Goal: Obtain resource: Obtain resource

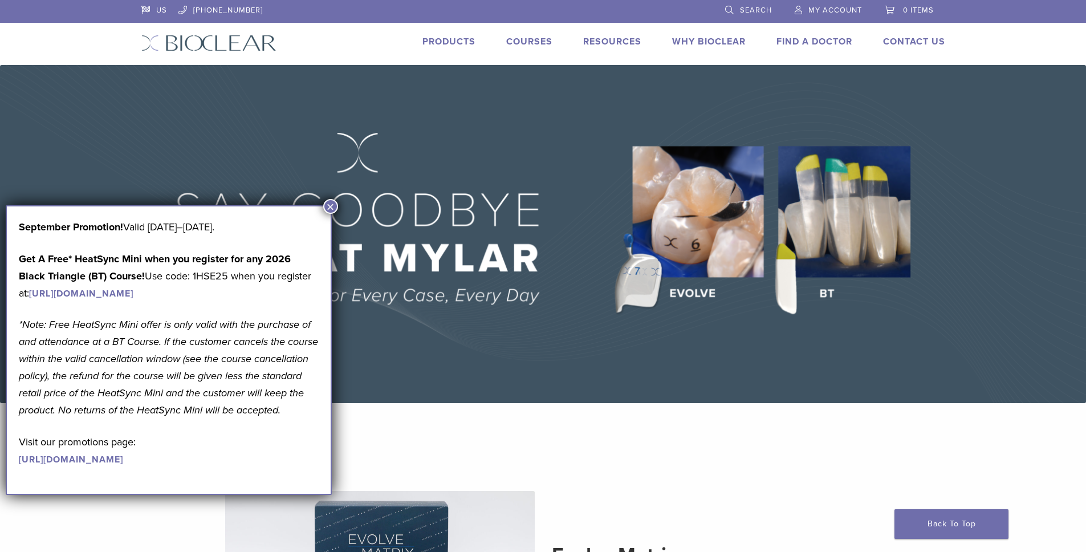
click at [333, 203] on button "×" at bounding box center [330, 206] width 15 height 15
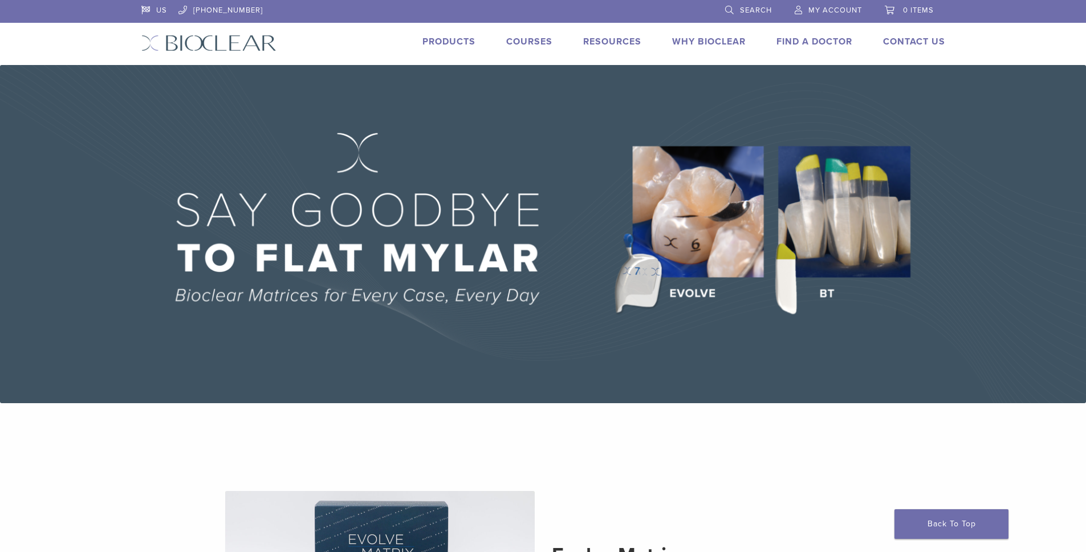
click at [458, 39] on link "Products" at bounding box center [448, 41] width 53 height 11
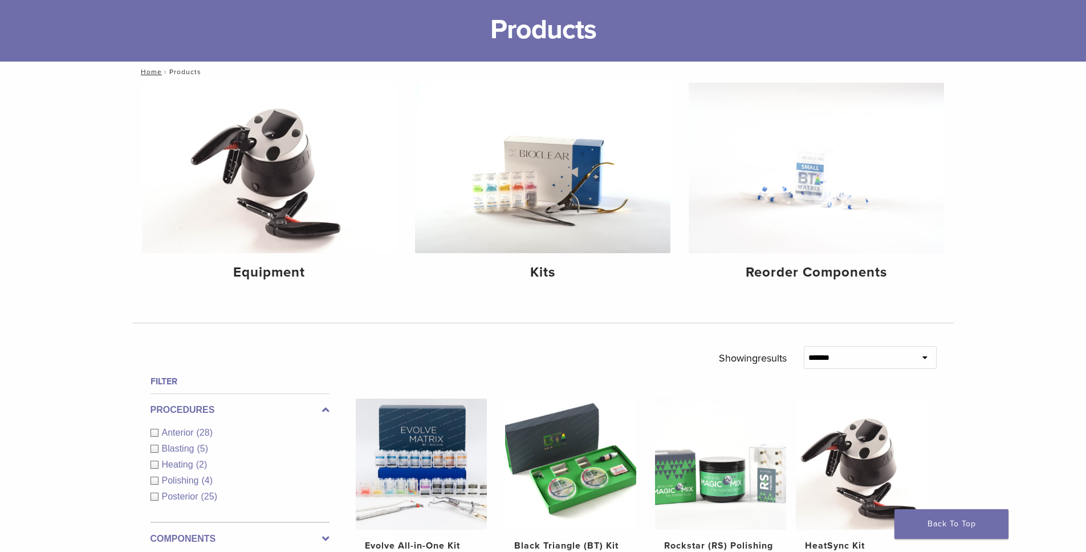
scroll to position [57, 0]
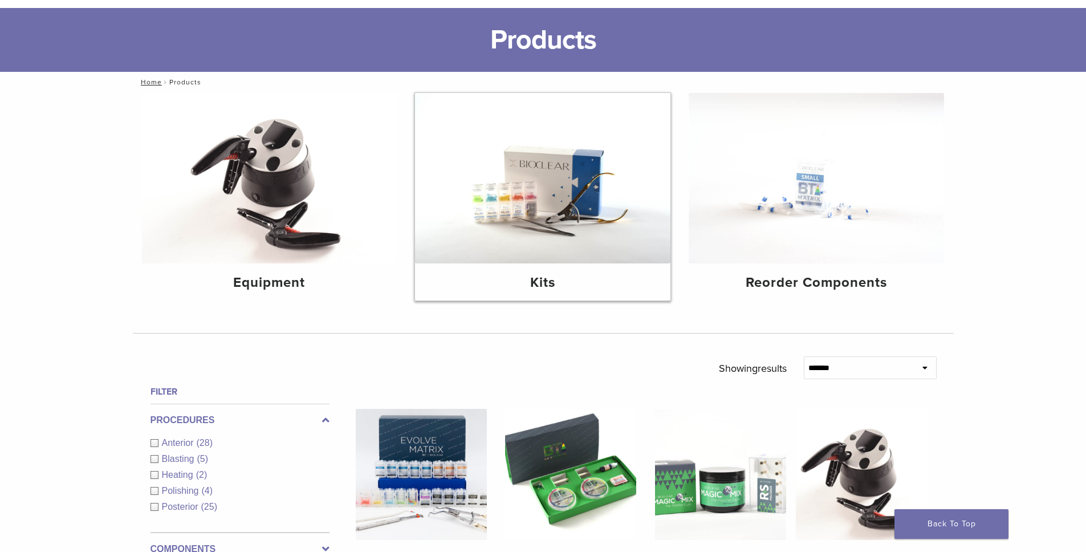
click at [442, 251] on img at bounding box center [542, 178] width 255 height 170
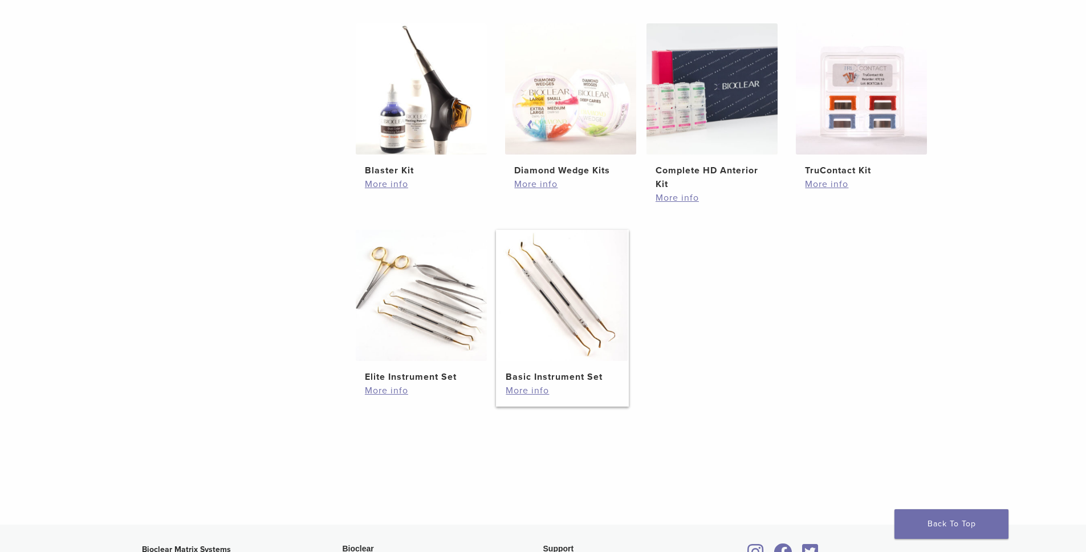
scroll to position [228, 0]
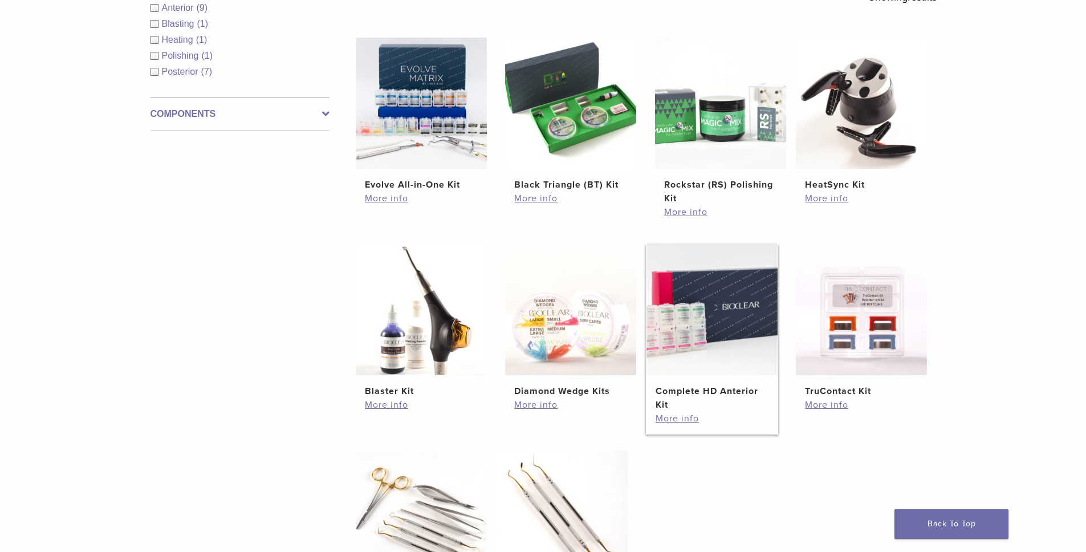
click at [711, 318] on img at bounding box center [711, 309] width 131 height 131
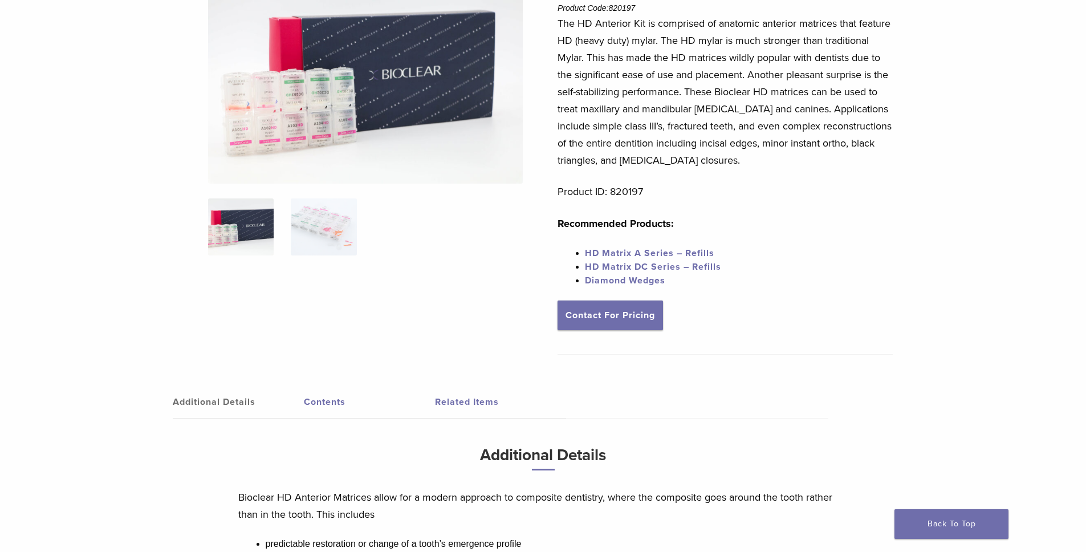
scroll to position [129, 0]
click at [354, 406] on link "Contents" at bounding box center [369, 403] width 131 height 32
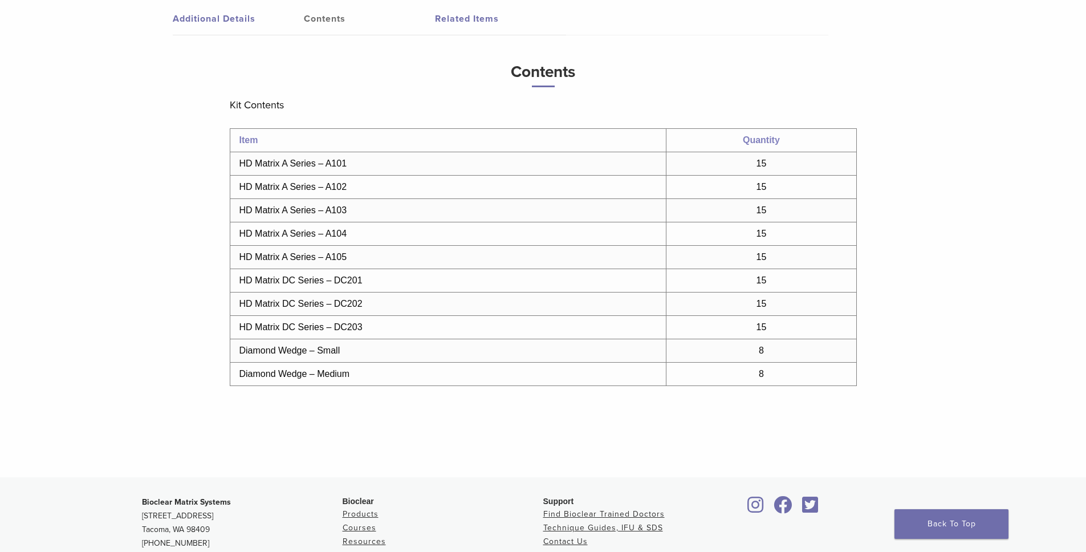
scroll to position [357, 0]
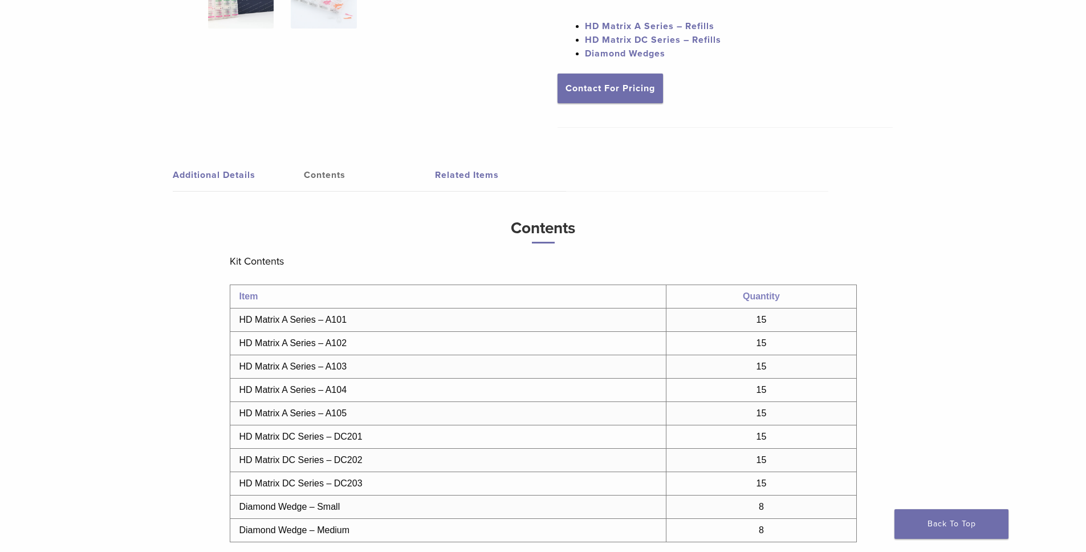
click at [493, 183] on link "Related Items" at bounding box center [500, 175] width 131 height 32
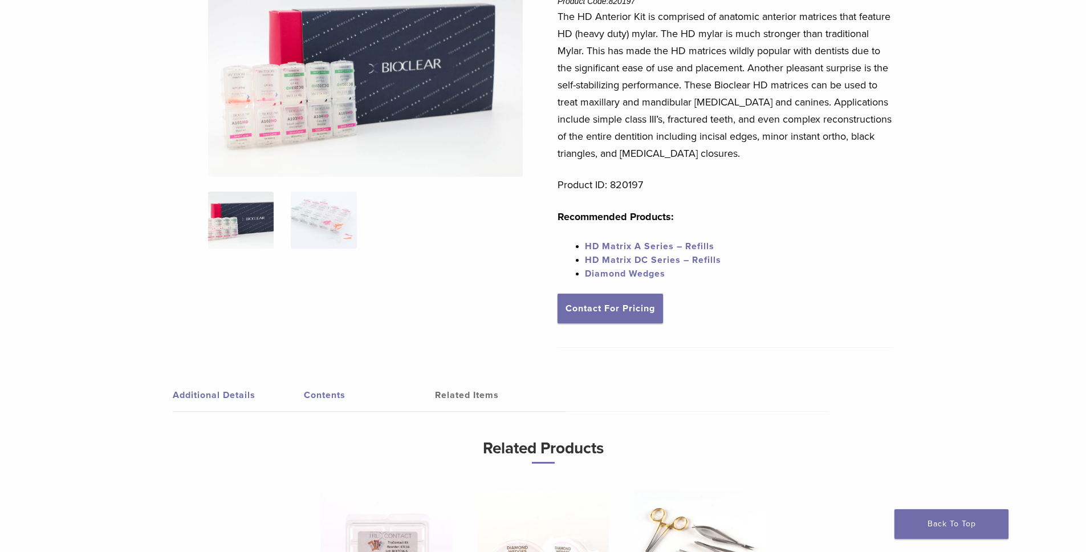
scroll to position [0, 0]
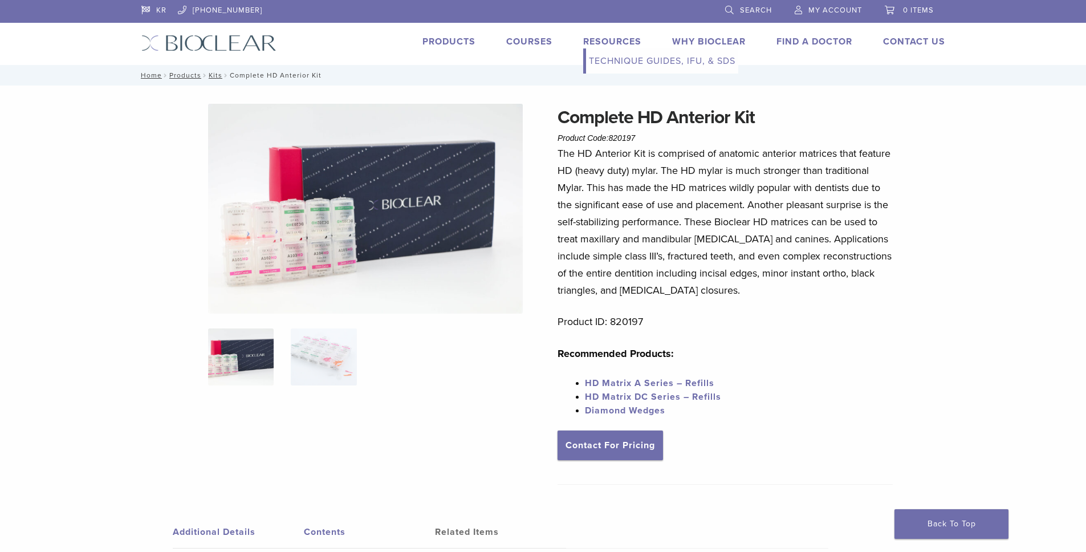
click at [627, 65] on link "Technique Guides, IFU, & SDS" at bounding box center [662, 60] width 152 height 25
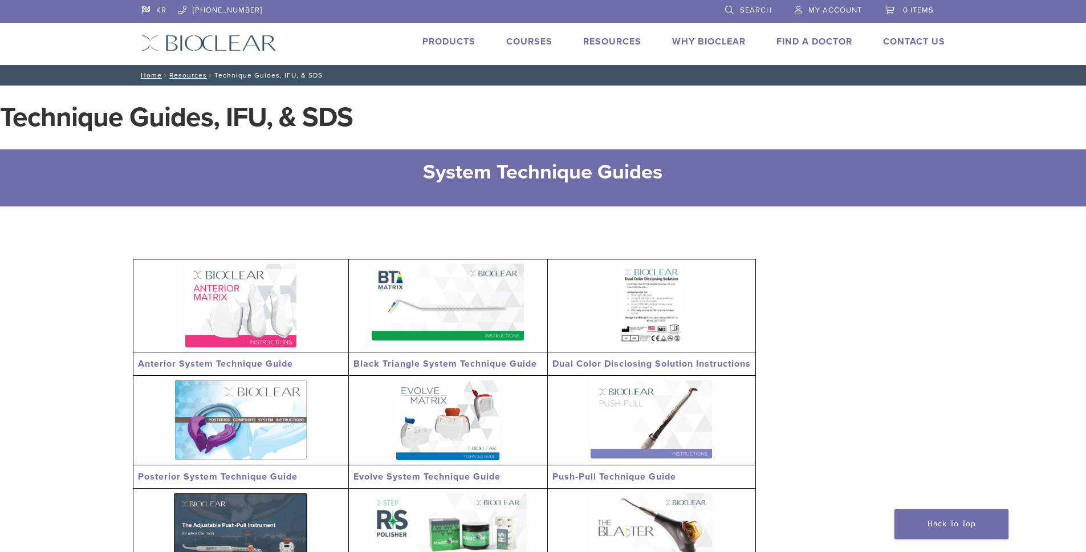
click at [271, 295] on img at bounding box center [240, 305] width 111 height 83
